Goal: Task Accomplishment & Management: Use online tool/utility

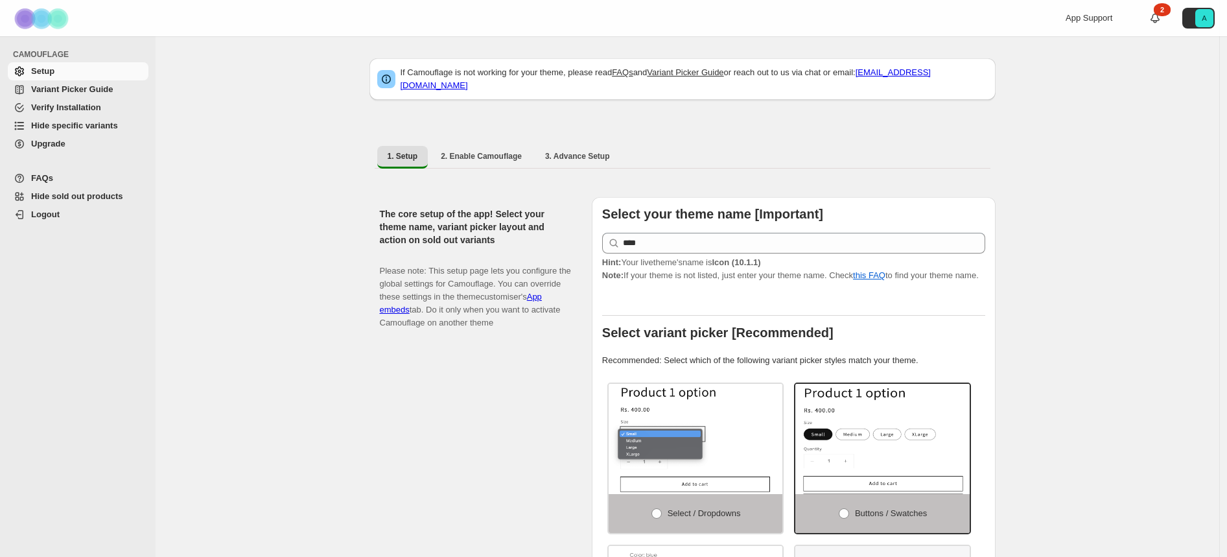
select select "******"
click at [89, 121] on span "Hide specific variants" at bounding box center [74, 126] width 87 height 10
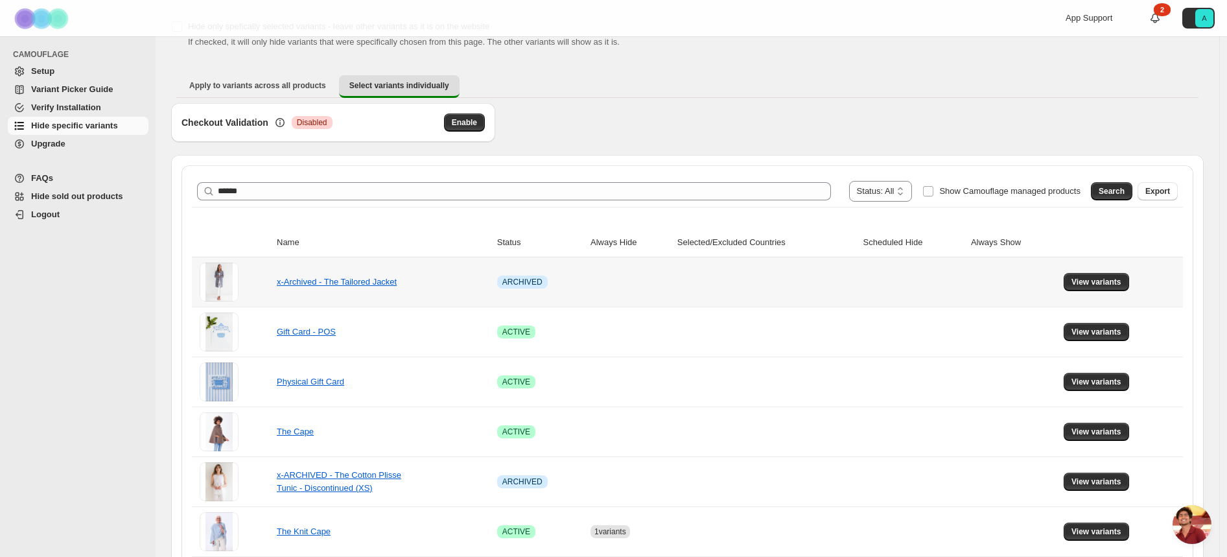
scroll to position [77, 0]
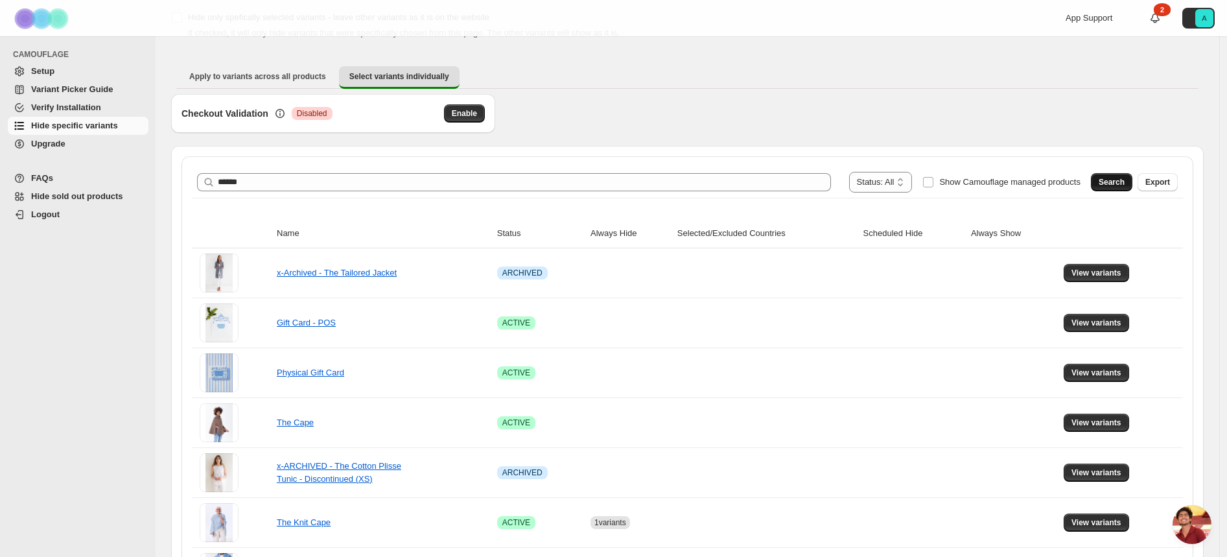
click at [1105, 178] on span "Search" at bounding box center [1111, 182] width 26 height 10
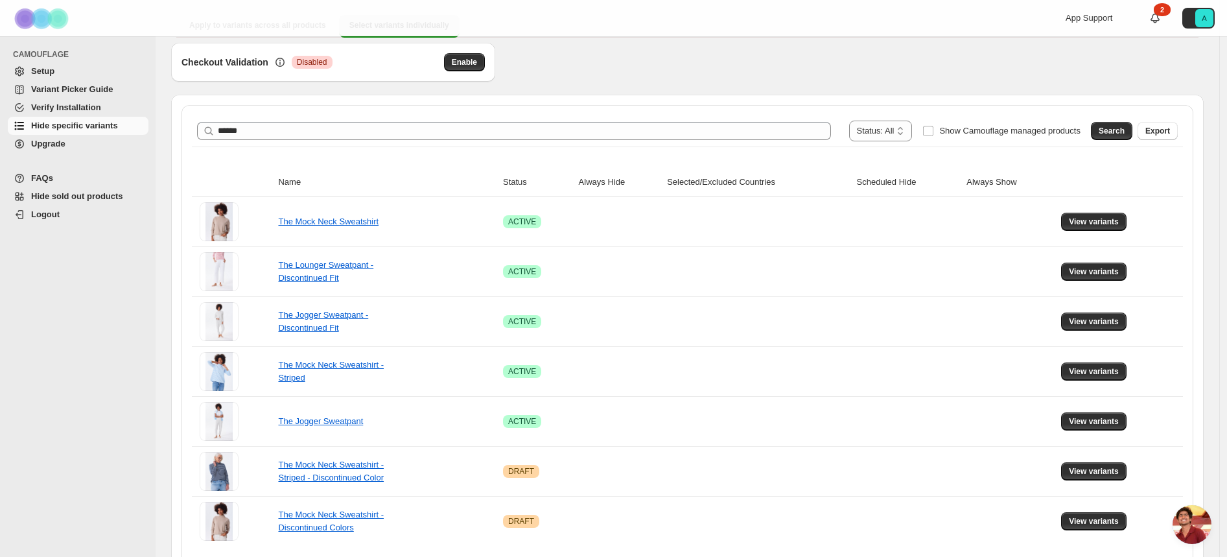
scroll to position [177, 0]
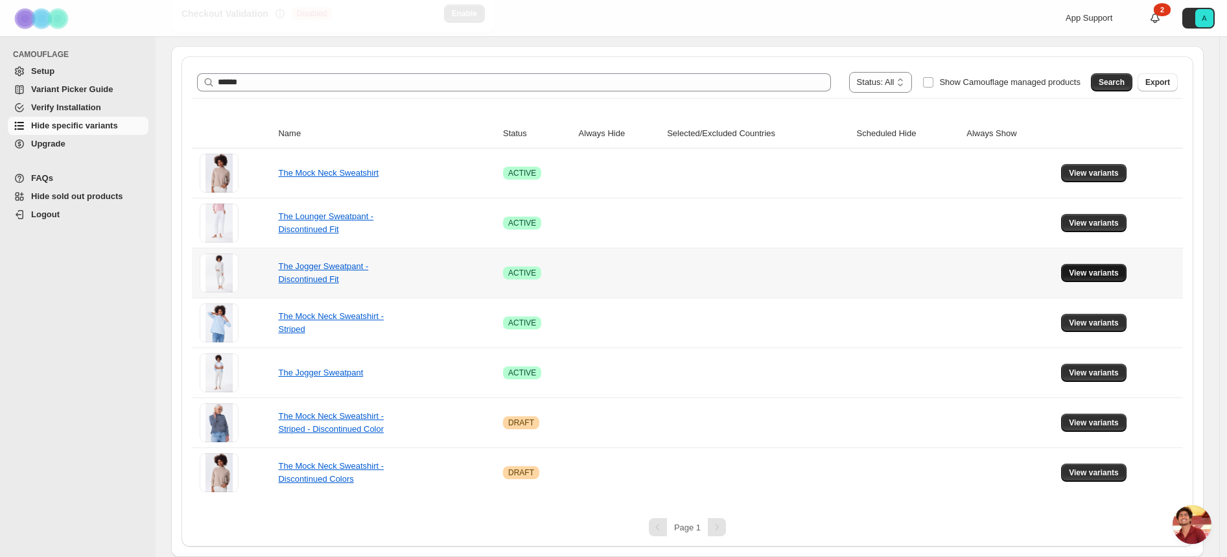
click at [1100, 273] on span "View variants" at bounding box center [1094, 273] width 50 height 10
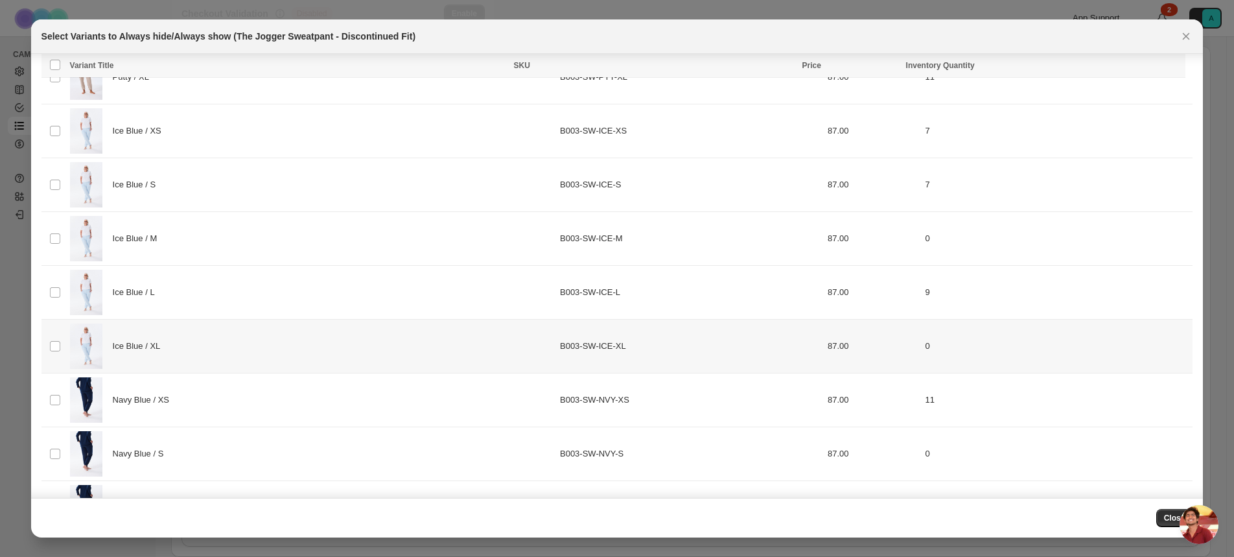
scroll to position [1159, 0]
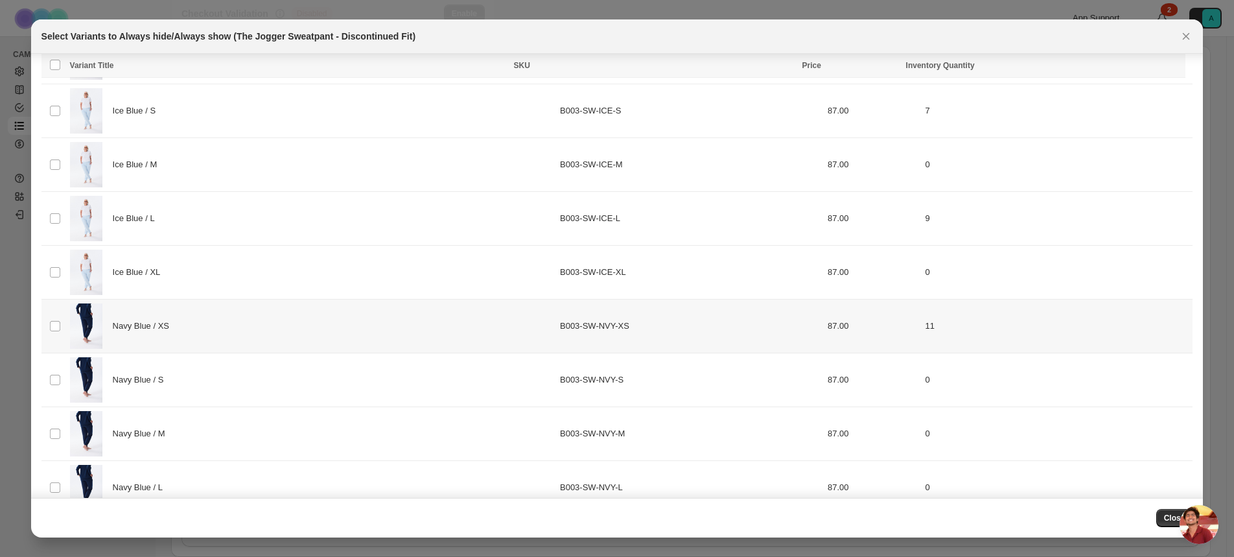
click at [329, 318] on div "Navy Blue / XS" at bounding box center [311, 325] width 482 height 45
click at [286, 389] on div "Navy Blue / S" at bounding box center [311, 379] width 482 height 45
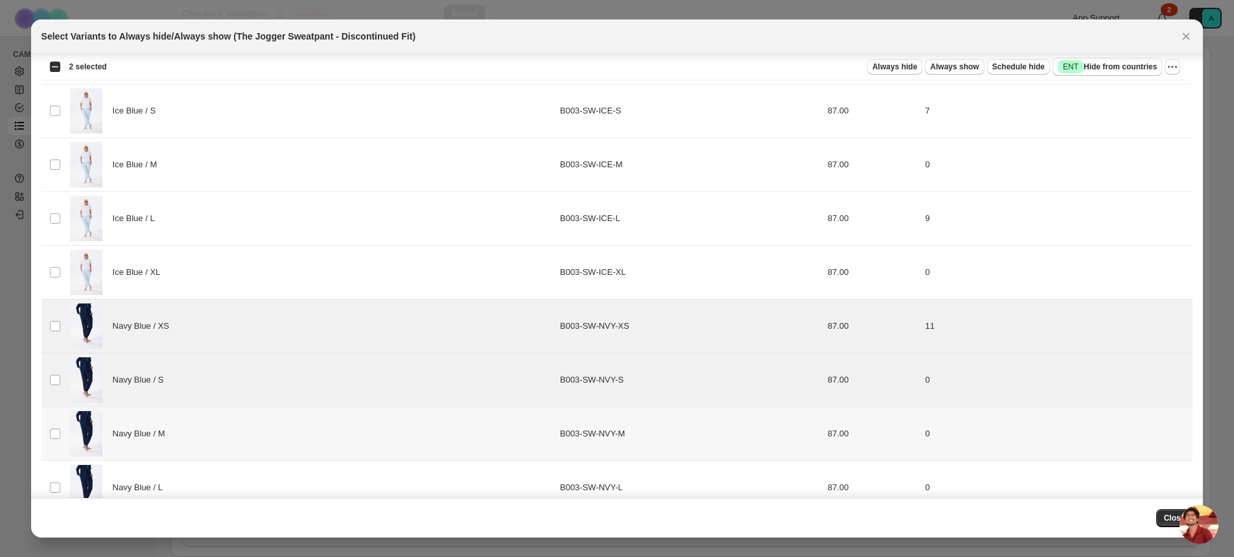
click at [272, 438] on div "Navy Blue / M" at bounding box center [311, 433] width 482 height 45
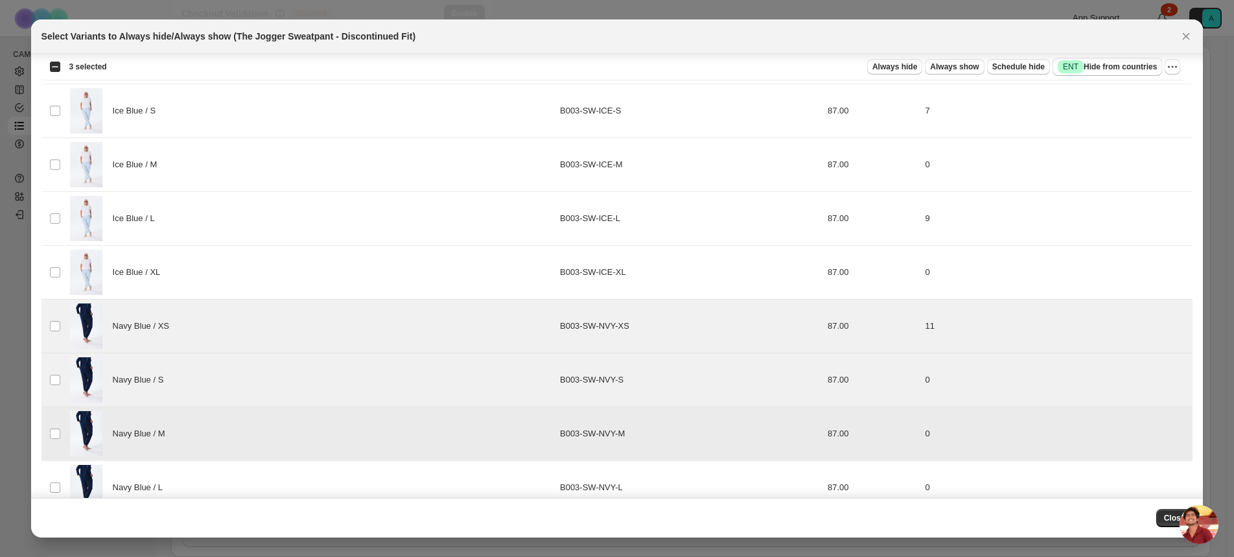
scroll to position [1240, 0]
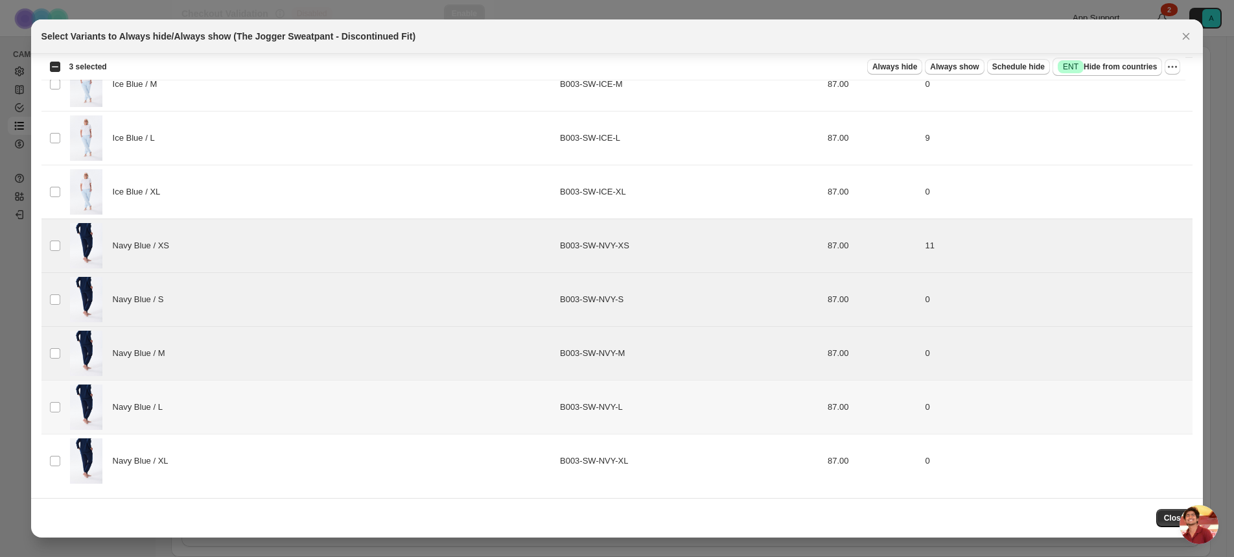
click at [309, 396] on div "Navy Blue / L" at bounding box center [311, 406] width 482 height 45
click at [283, 465] on div "Navy Blue / XL" at bounding box center [311, 460] width 482 height 45
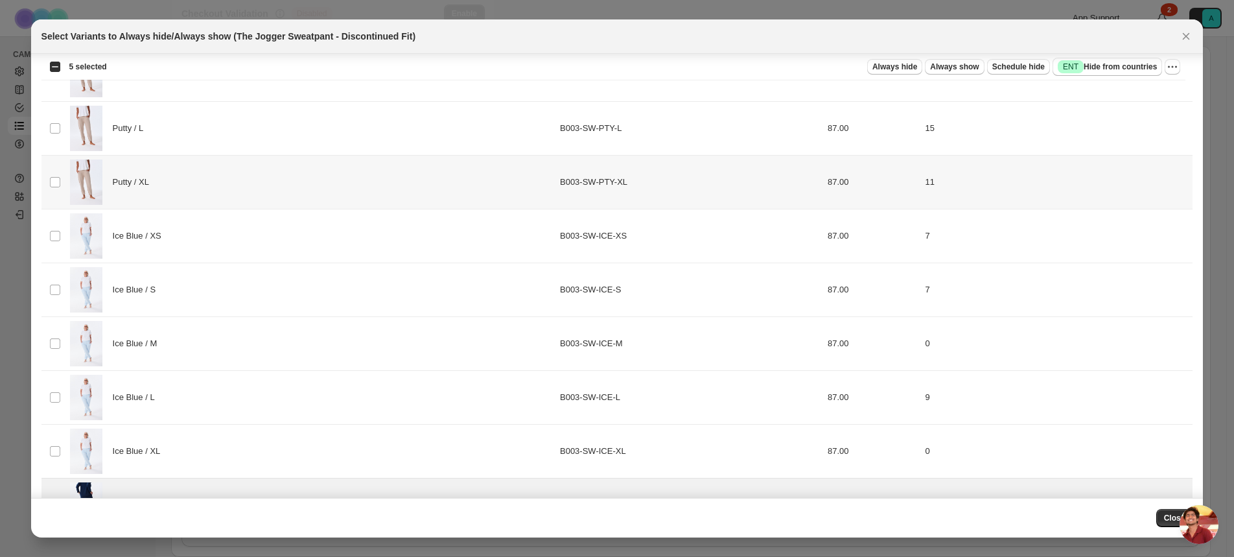
scroll to position [633, 0]
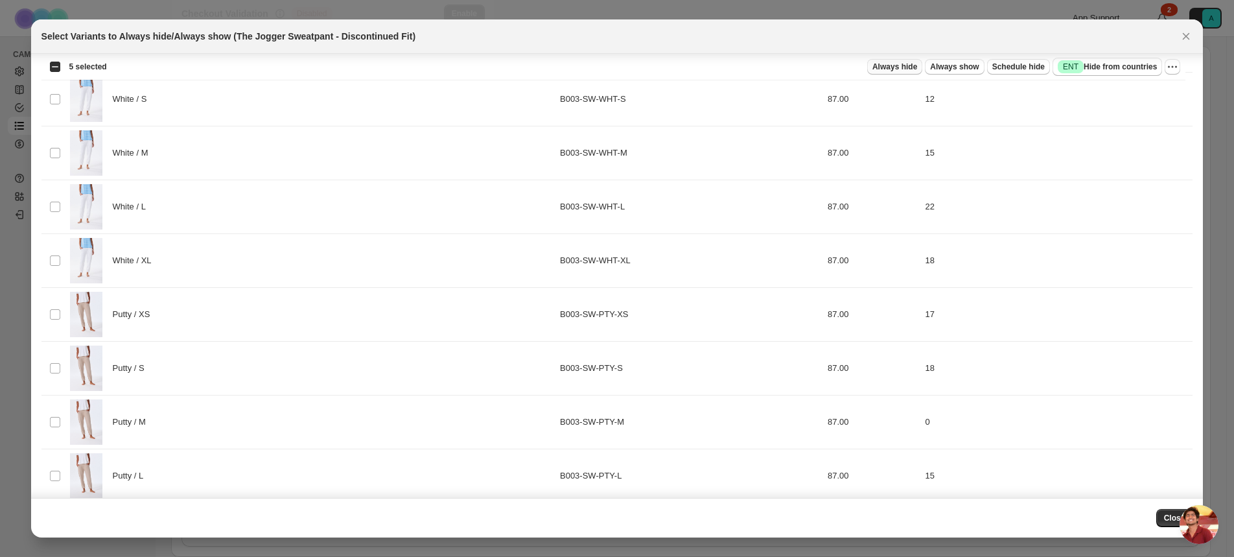
click at [892, 68] on span "Always hide" at bounding box center [894, 67] width 45 height 10
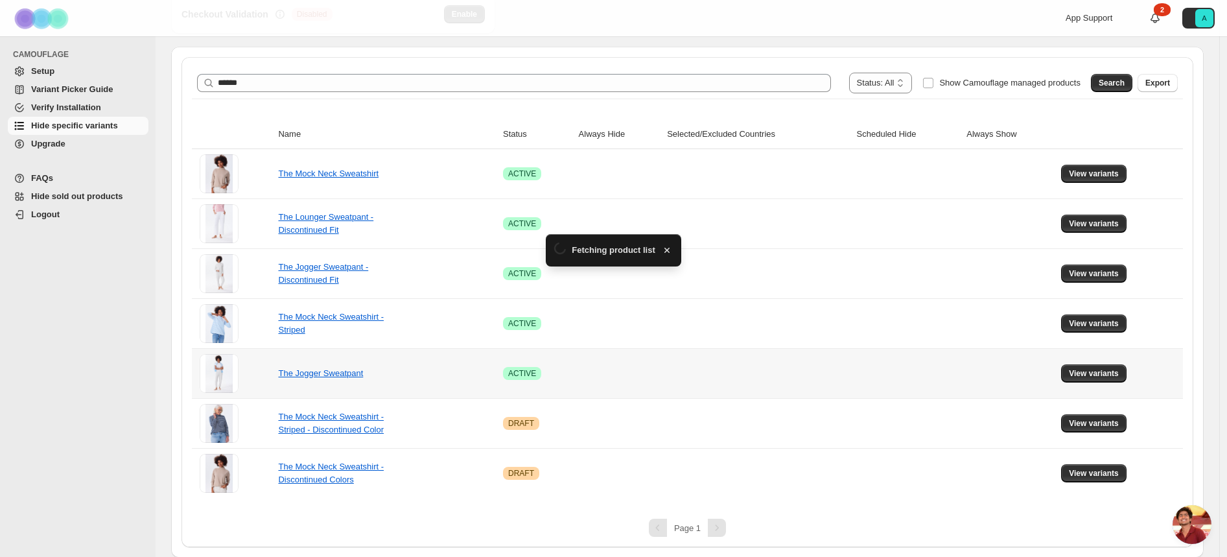
scroll to position [177, 0]
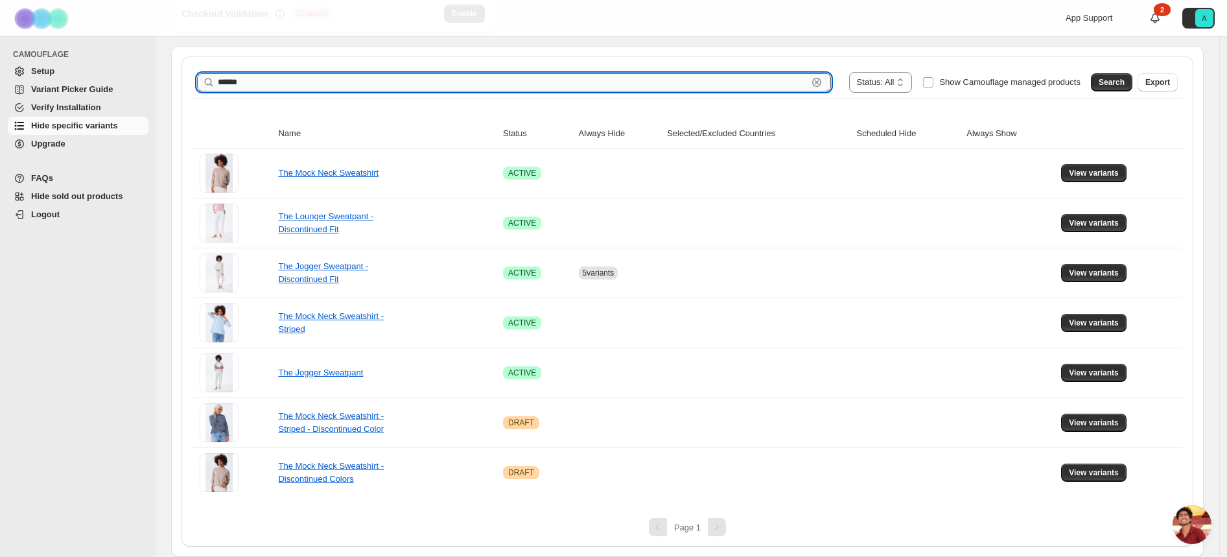
click at [519, 78] on input "******" at bounding box center [513, 82] width 590 height 18
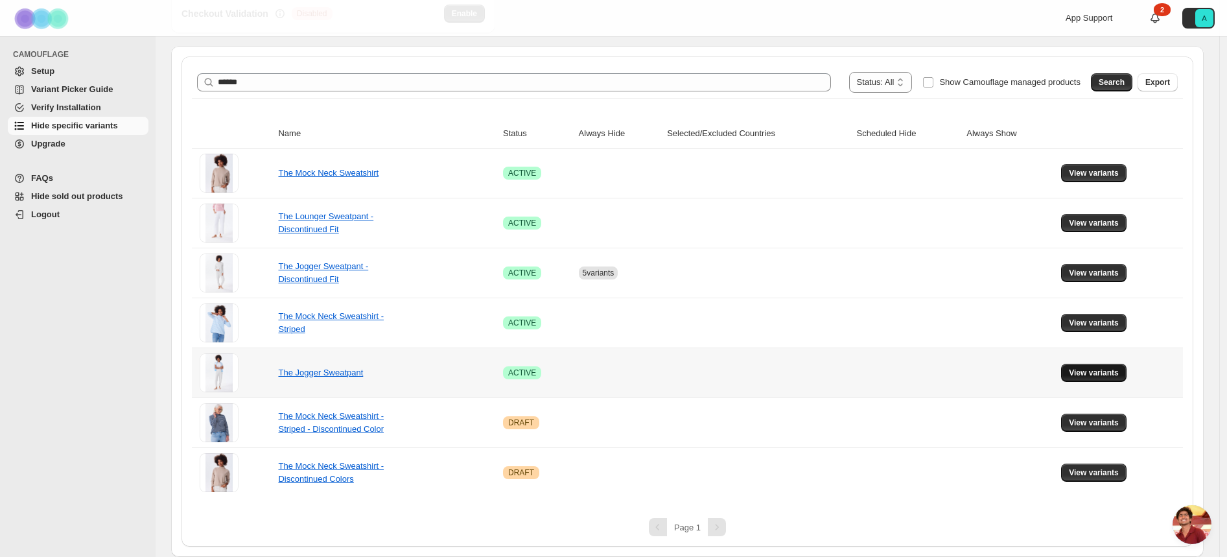
click at [1094, 372] on span "View variants" at bounding box center [1094, 372] width 50 height 10
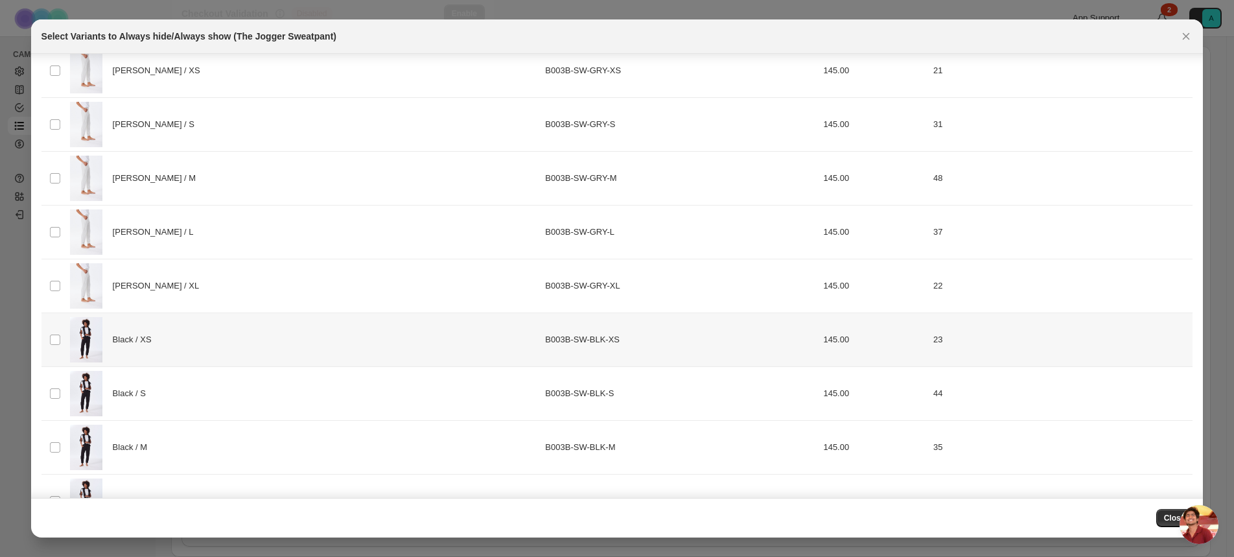
scroll to position [97, 0]
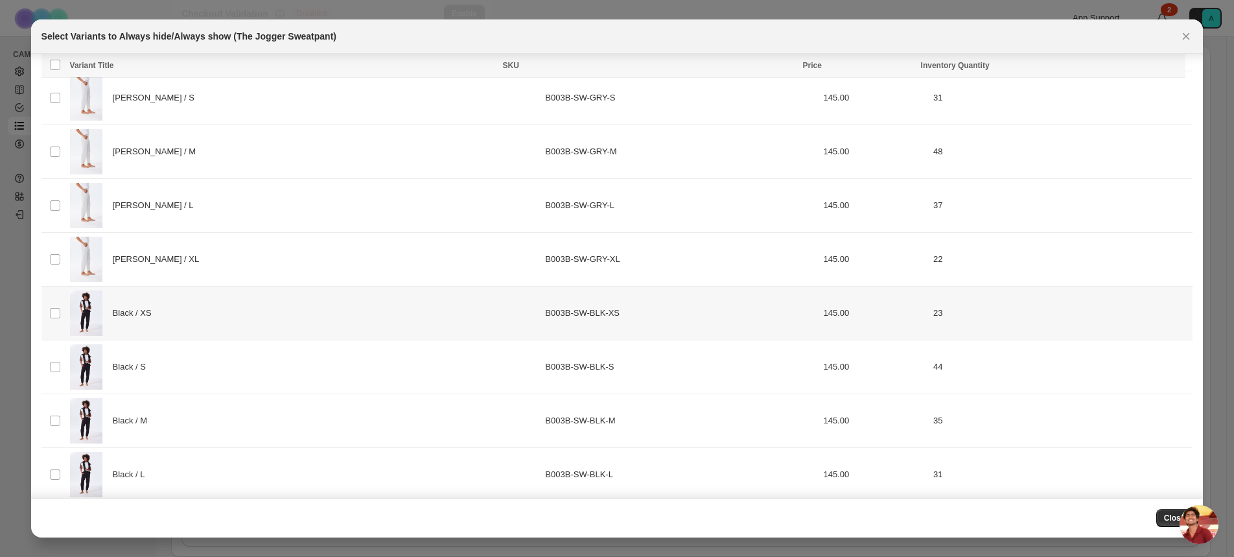
click at [156, 318] on span "Black / XS" at bounding box center [136, 313] width 46 height 13
click at [135, 375] on div "Black / S" at bounding box center [304, 366] width 468 height 45
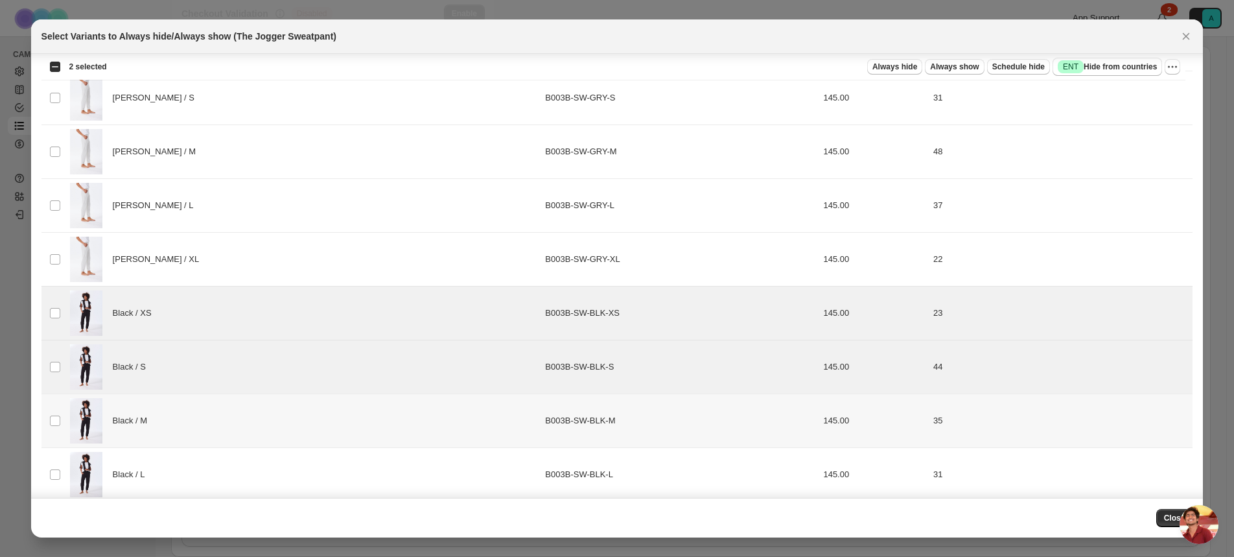
click at [137, 424] on span "Black / M" at bounding box center [133, 420] width 41 height 13
click at [142, 473] on span "Black / L" at bounding box center [132, 474] width 39 height 13
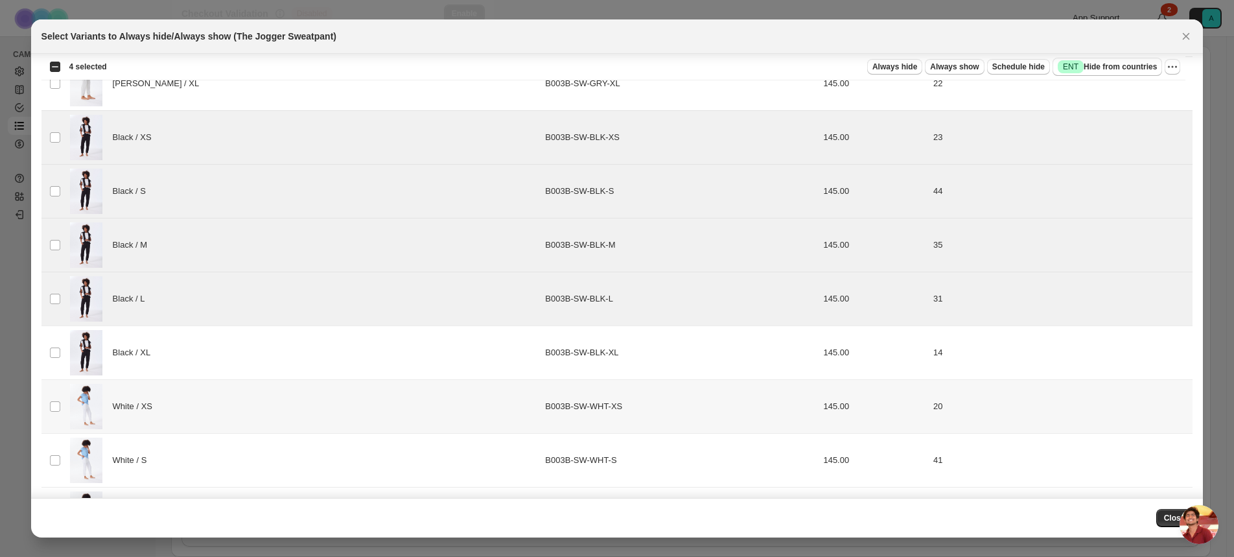
scroll to position [284, 0]
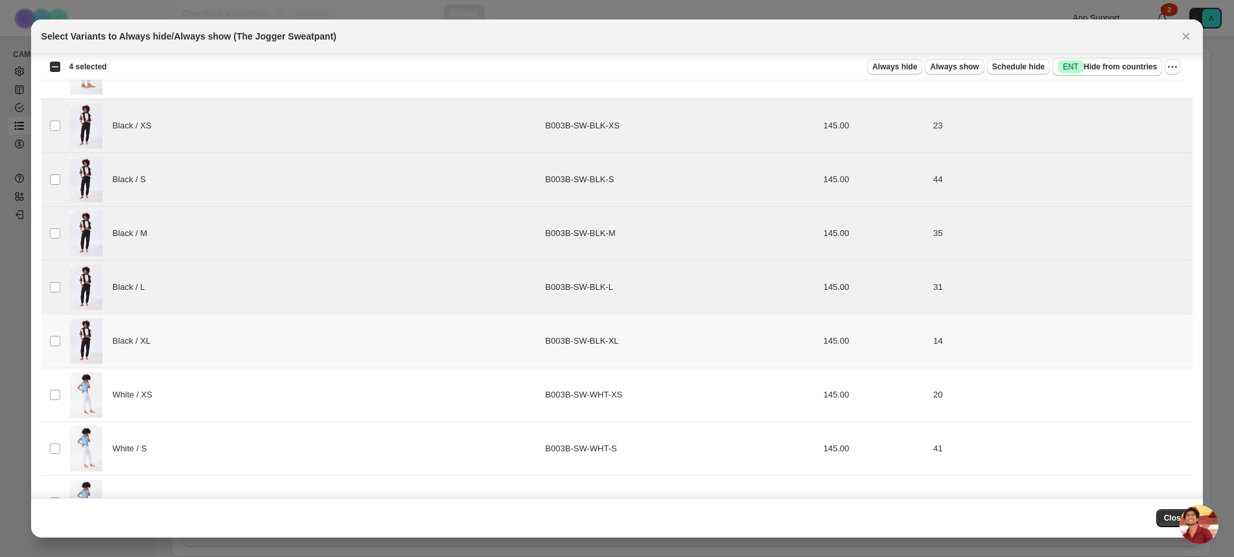
click at [139, 342] on span "Black / XL" at bounding box center [135, 340] width 45 height 13
click at [883, 66] on span "Always hide" at bounding box center [894, 67] width 45 height 10
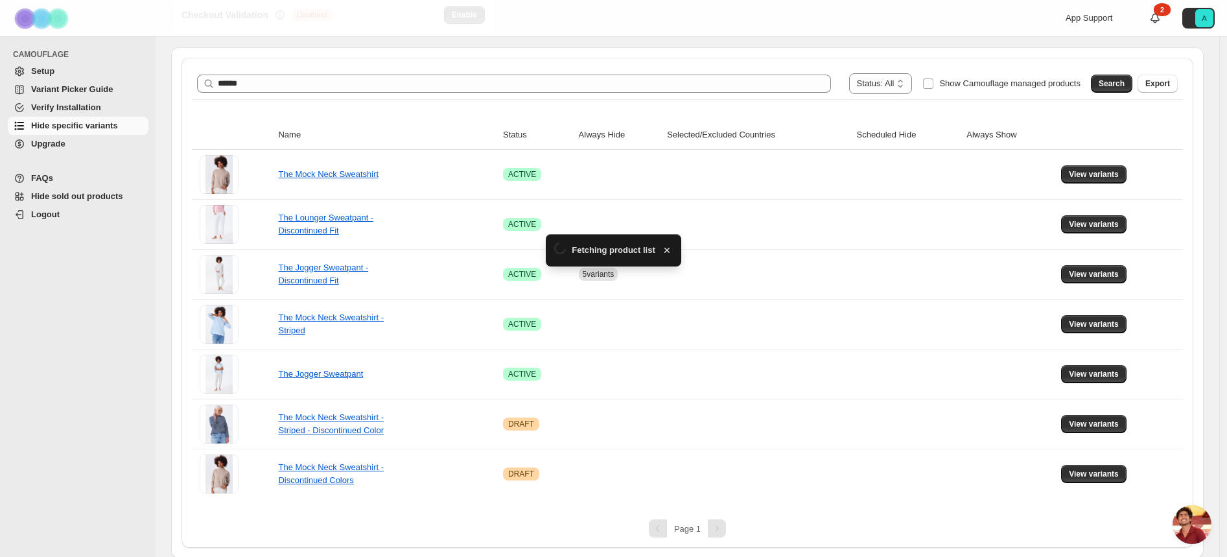
scroll to position [177, 0]
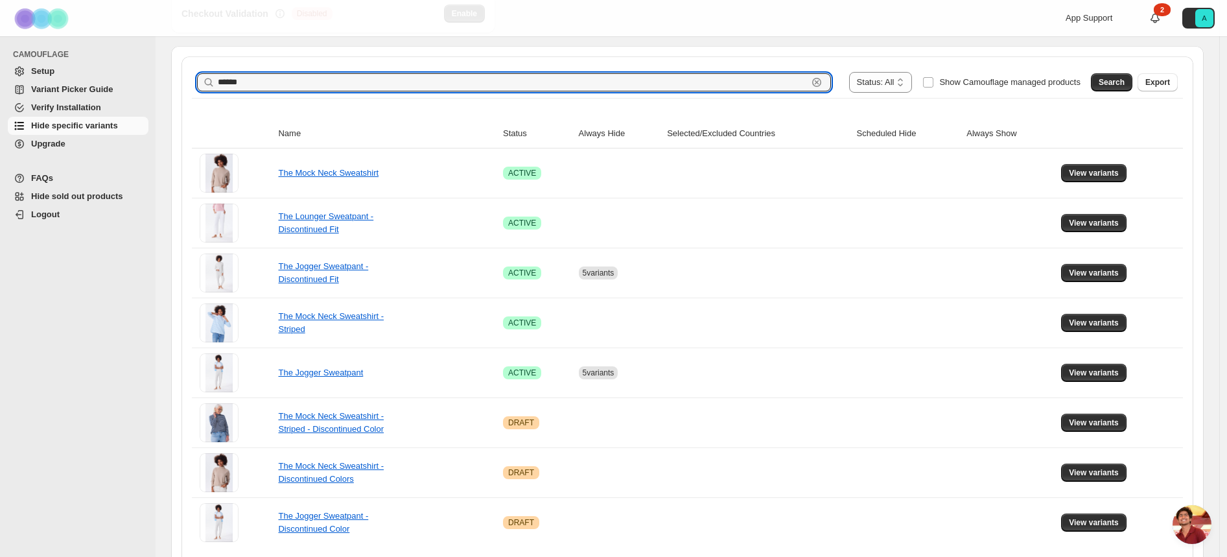
drag, startPoint x: 338, startPoint y: 78, endPoint x: 203, endPoint y: 80, distance: 134.8
click at [203, 80] on div "****** Clear" at bounding box center [514, 82] width 634 height 18
type input "*******"
click at [1113, 79] on span "Search" at bounding box center [1111, 82] width 26 height 10
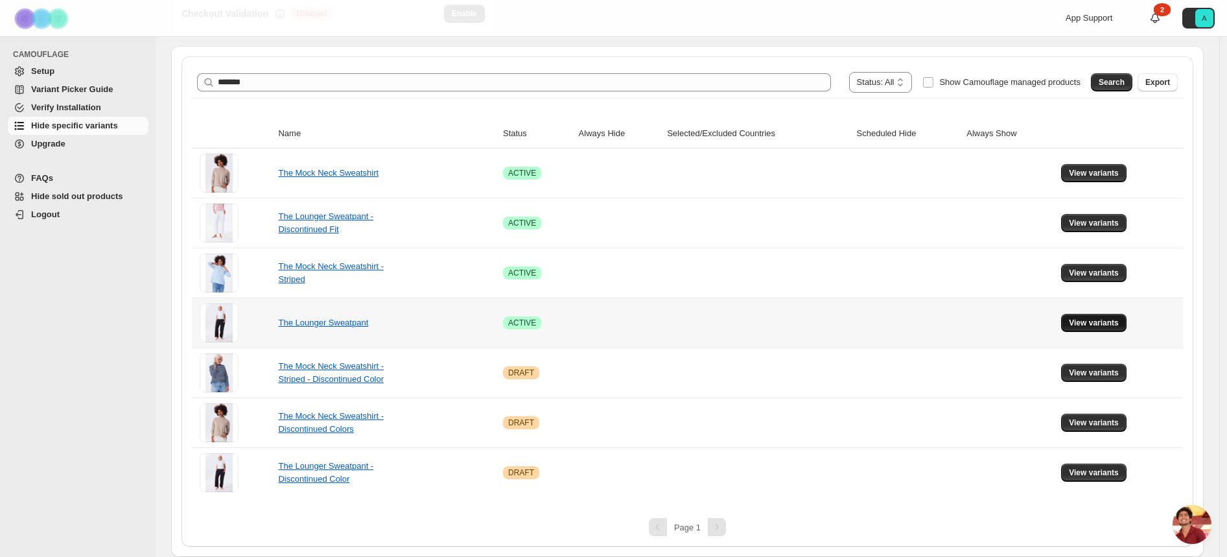
click at [1119, 326] on span "View variants" at bounding box center [1094, 323] width 50 height 10
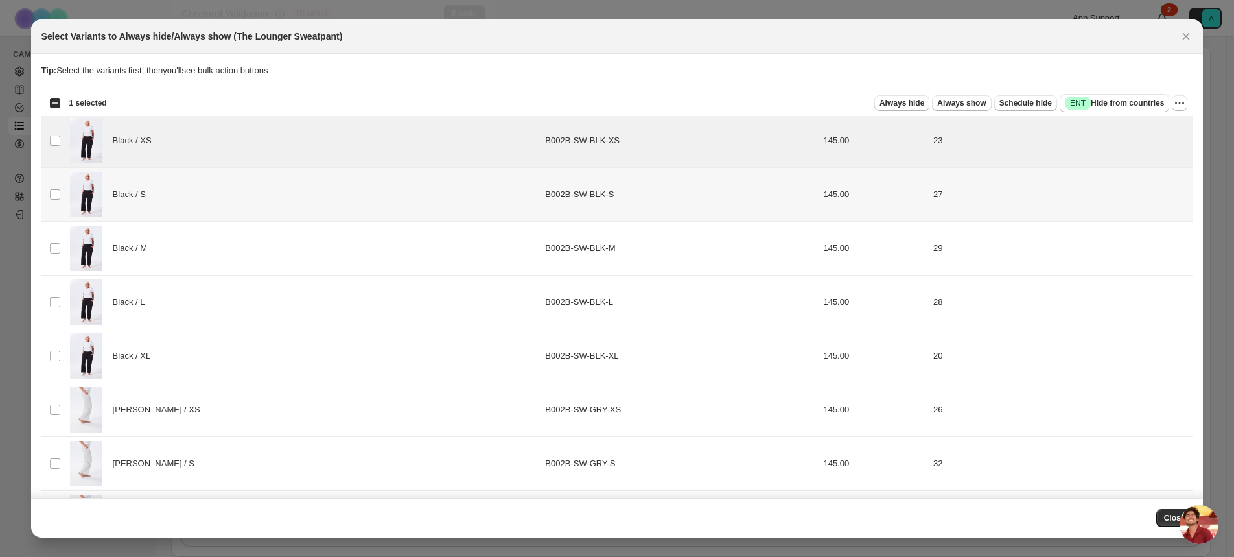
click at [61, 190] on td "Select product variant" at bounding box center [53, 194] width 25 height 54
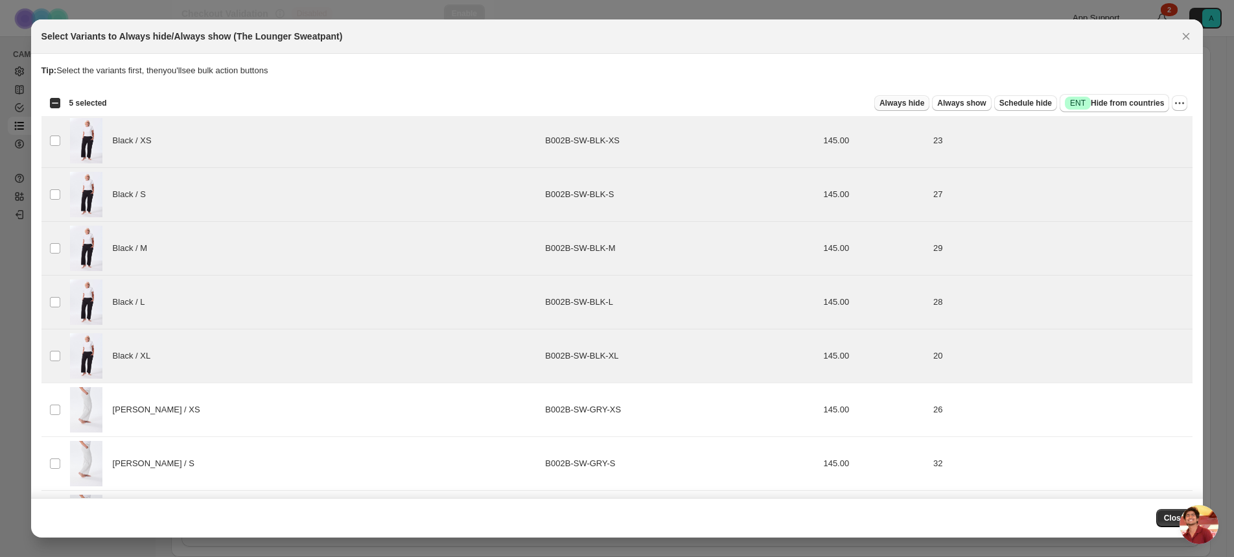
click at [892, 102] on span "Always hide" at bounding box center [901, 103] width 45 height 10
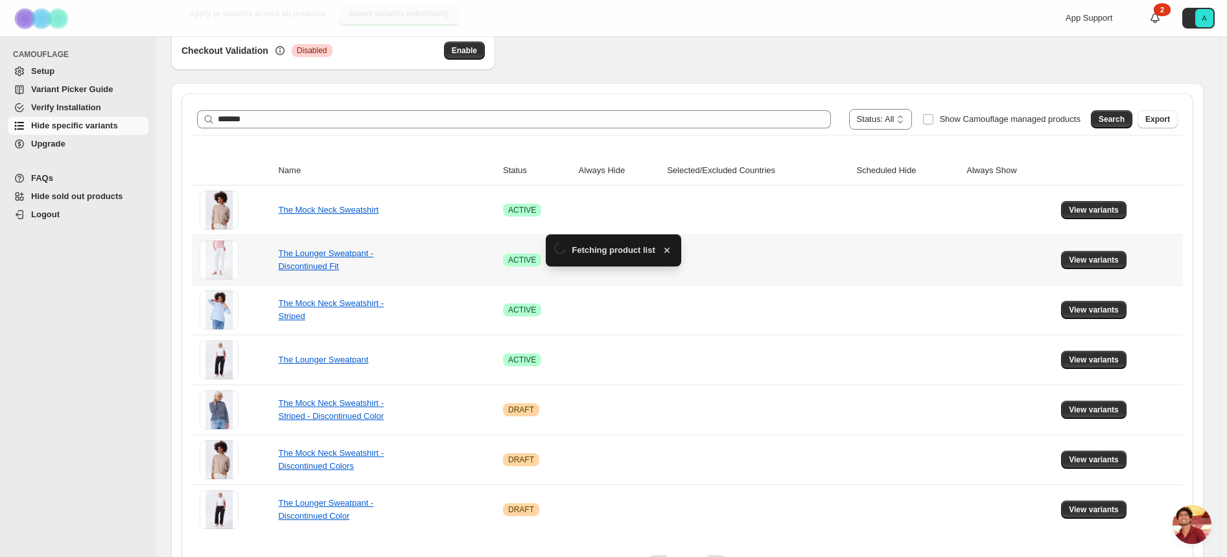
scroll to position [177, 0]
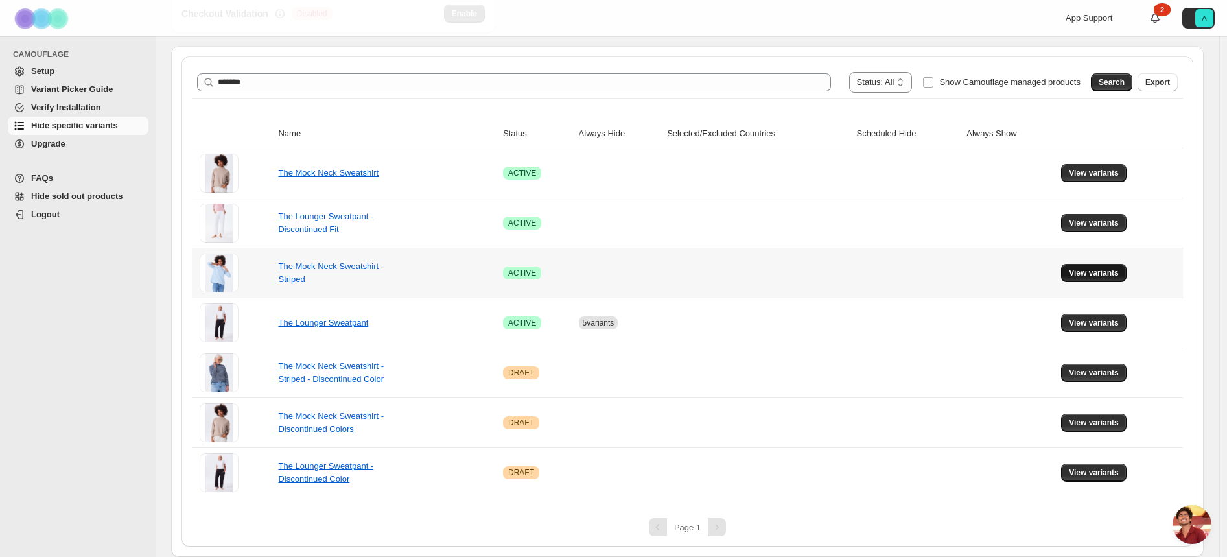
click at [1109, 267] on button "View variants" at bounding box center [1093, 273] width 65 height 18
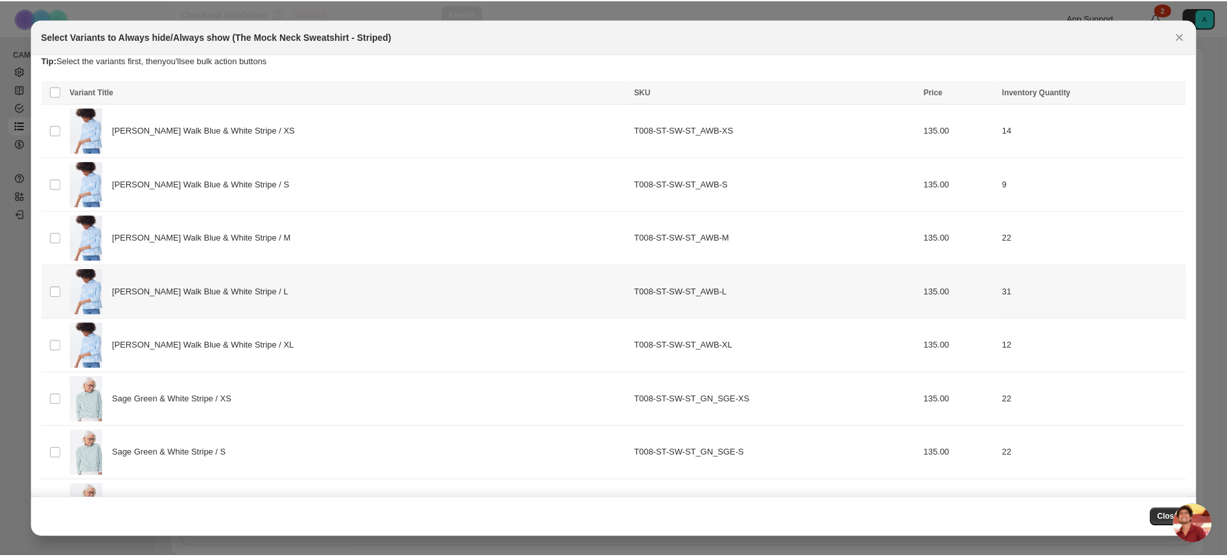
scroll to position [0, 0]
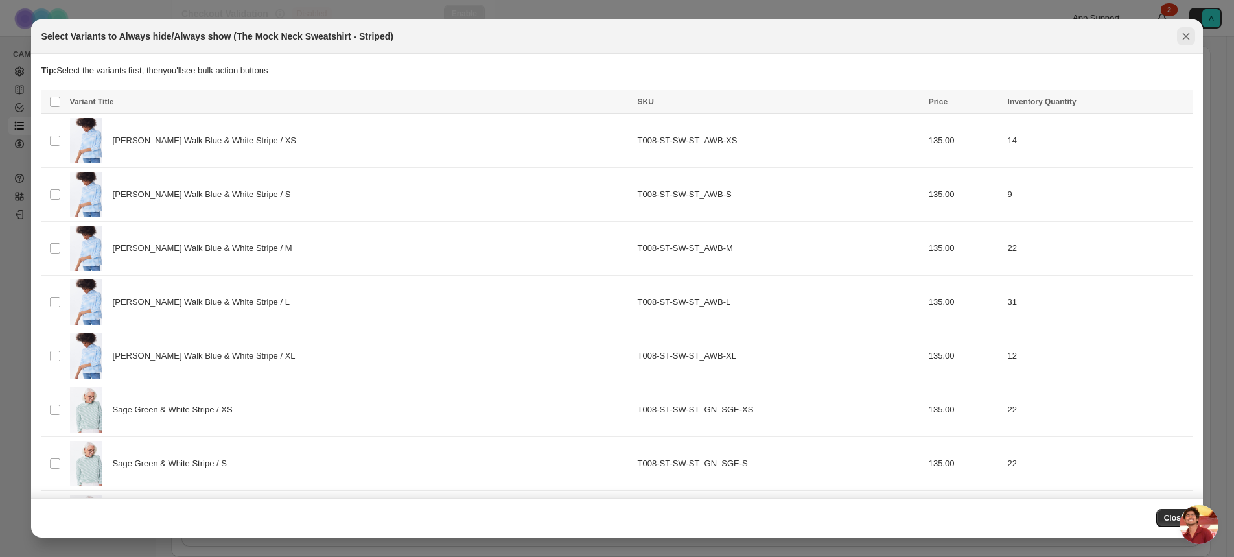
click at [1187, 38] on icon "Close" at bounding box center [1185, 36] width 13 height 13
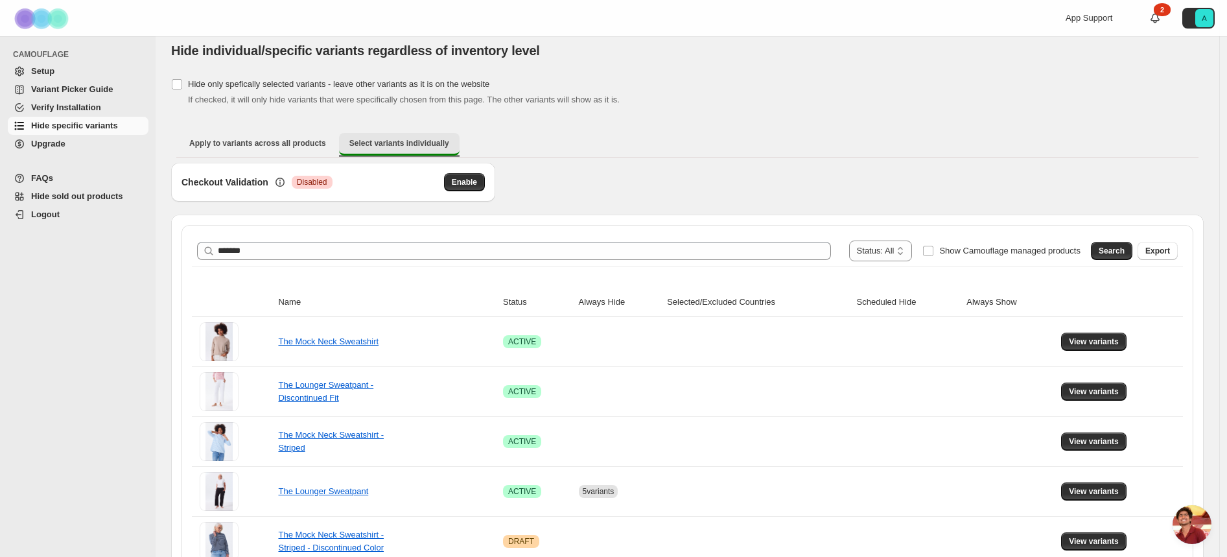
scroll to position [8, 0]
click at [461, 185] on span "Enable" at bounding box center [464, 183] width 25 height 10
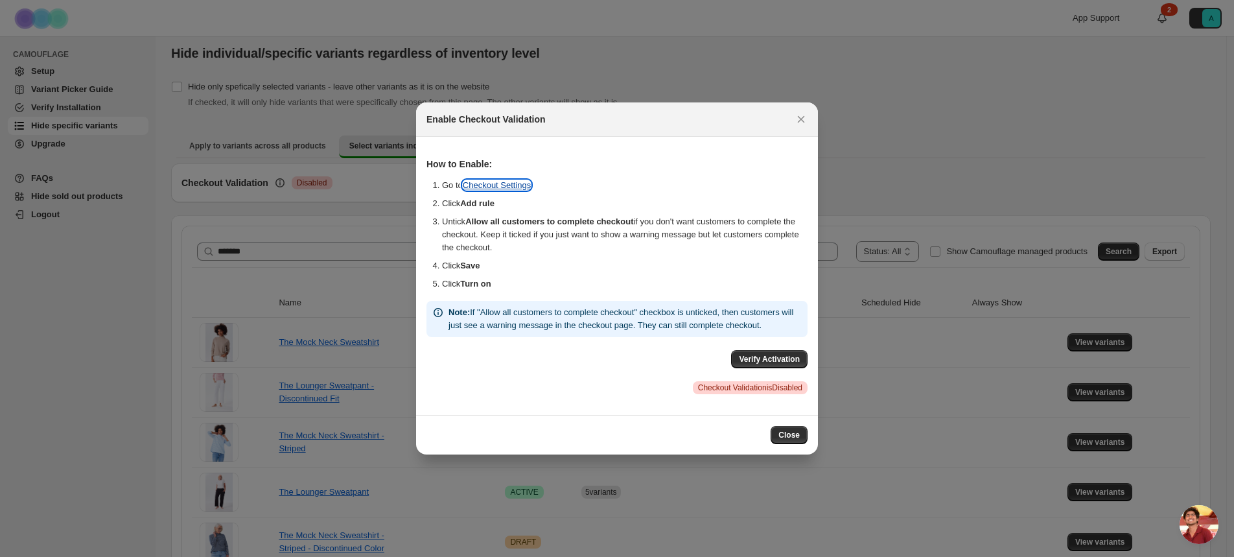
click at [509, 180] on link "Checkout Settings" at bounding box center [497, 185] width 69 height 10
click at [800, 116] on icon "Close" at bounding box center [801, 119] width 7 height 7
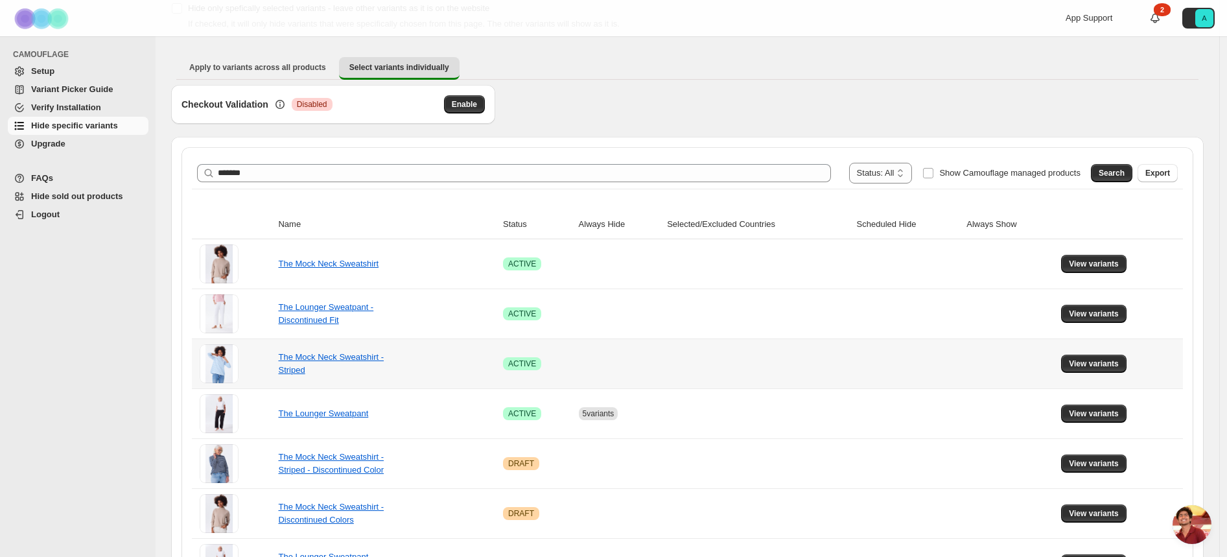
scroll to position [143, 0]
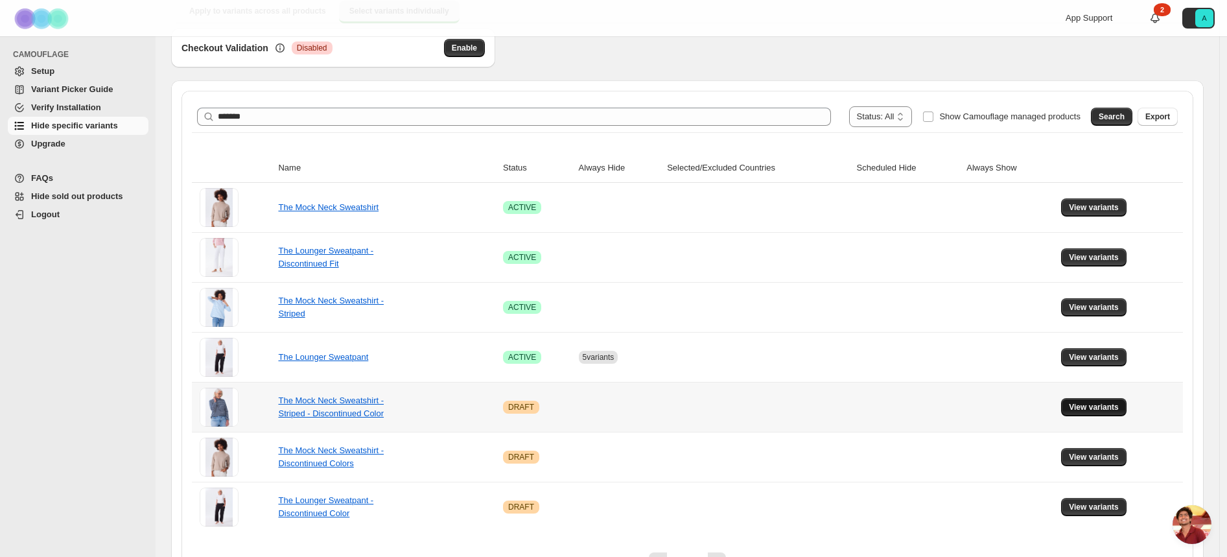
click at [1099, 406] on span "View variants" at bounding box center [1094, 407] width 50 height 10
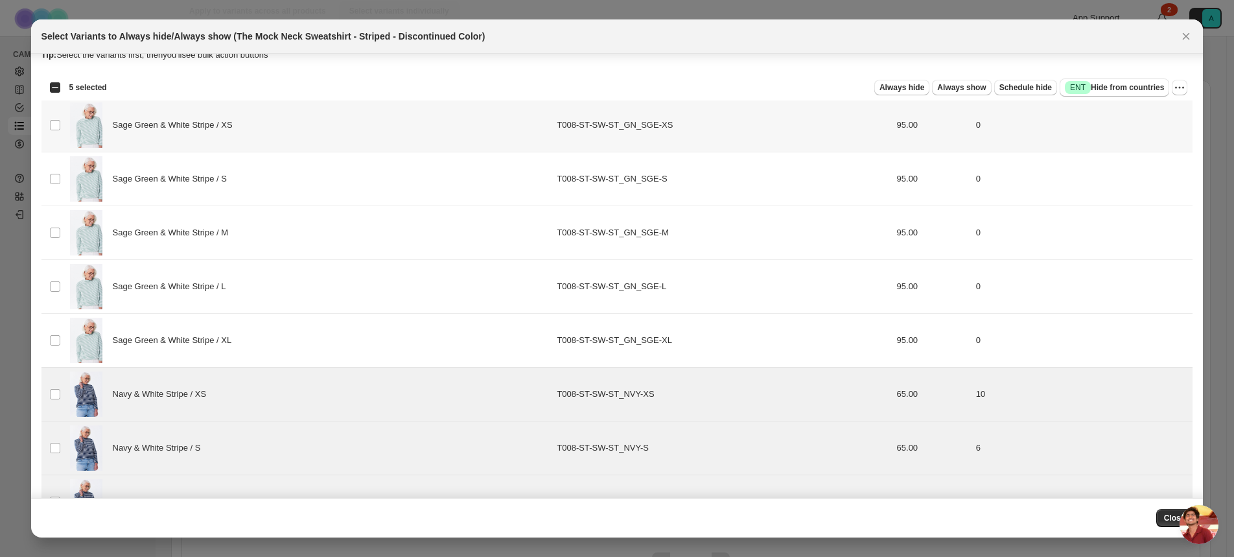
scroll to position [0, 0]
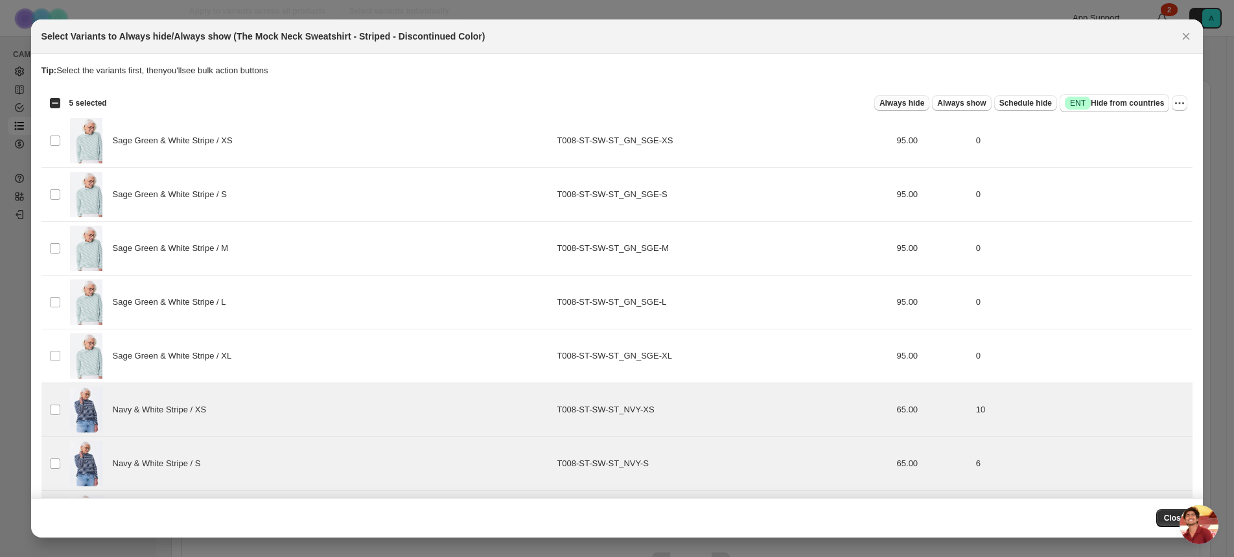
click at [895, 105] on span "Always hide" at bounding box center [901, 103] width 45 height 10
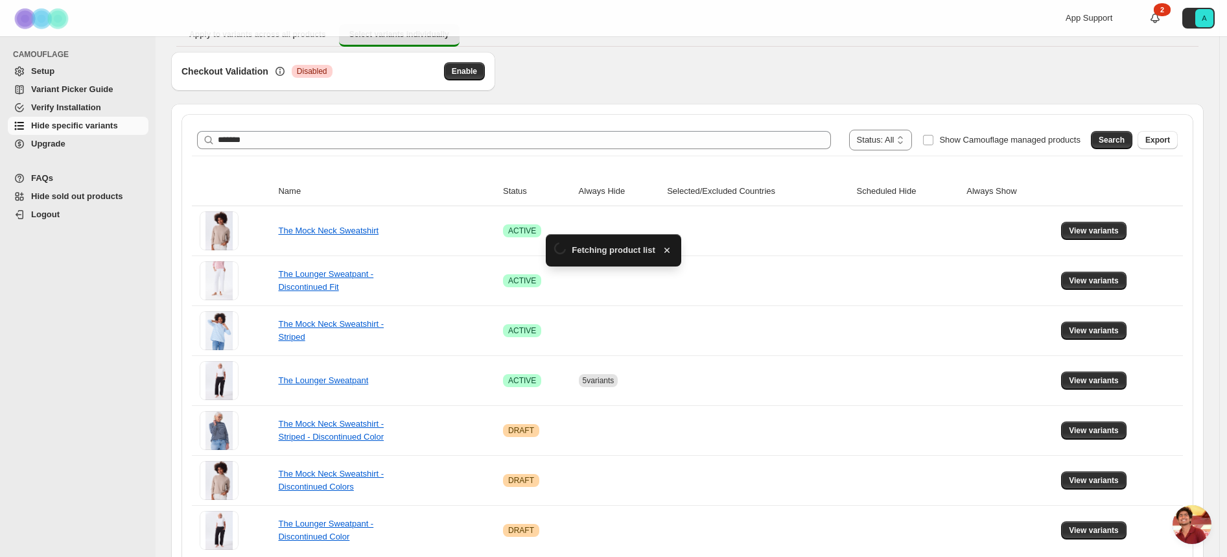
scroll to position [143, 0]
